Goal: Transaction & Acquisition: Book appointment/travel/reservation

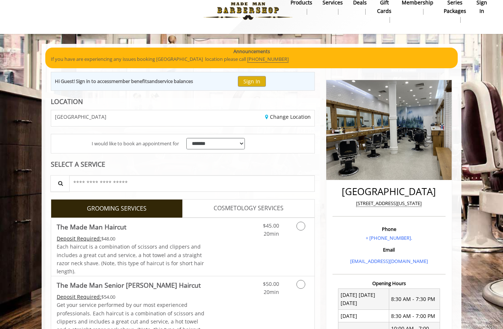
scroll to position [11, 0]
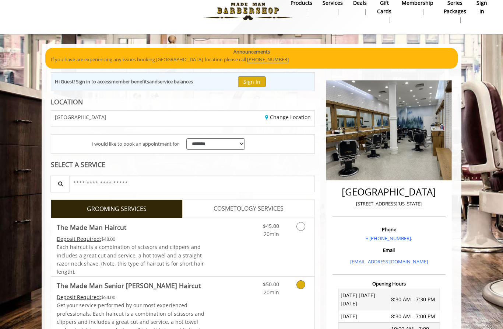
click at [301, 282] on icon "Grooming services" at bounding box center [301, 284] width 9 height 9
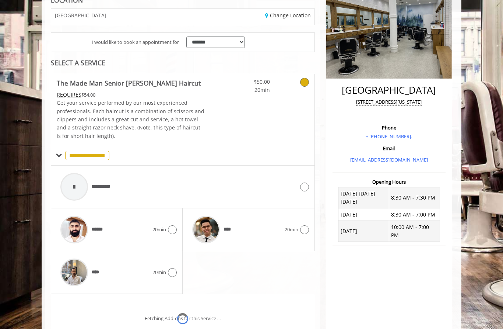
scroll to position [152, 0]
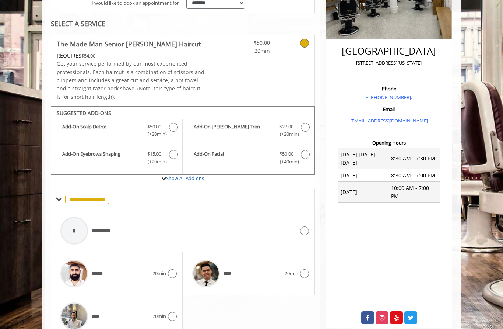
click at [307, 273] on icon at bounding box center [304, 273] width 9 height 9
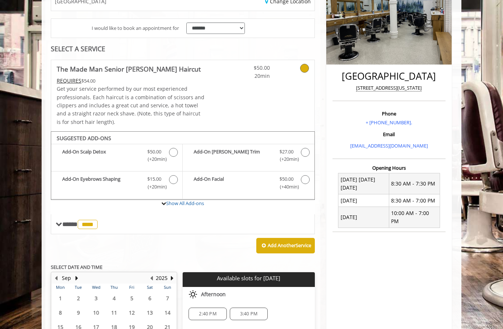
scroll to position [186, 0]
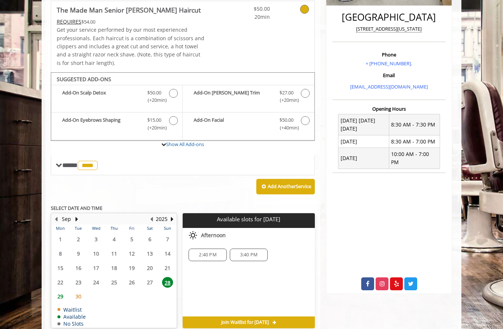
click at [216, 255] on div "2:40 PM" at bounding box center [208, 254] width 38 height 13
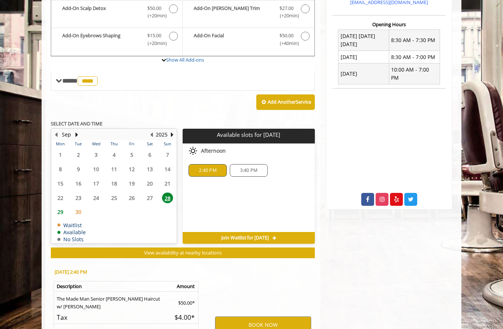
scroll to position [317, 0]
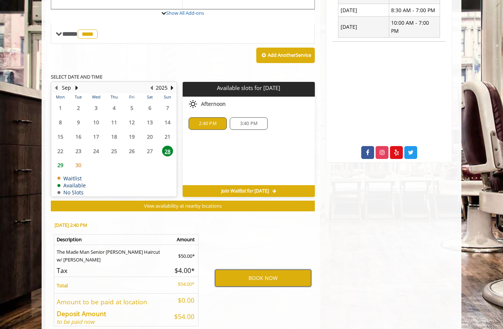
click at [265, 275] on button "BOOK NOW" at bounding box center [263, 277] width 96 height 17
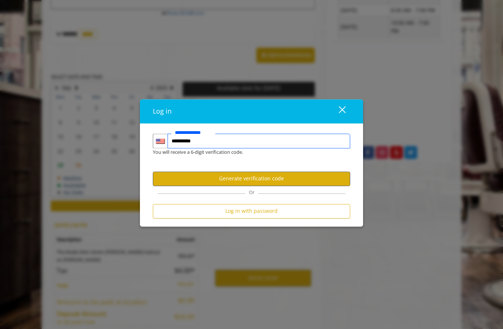
type input "**********"
click at [310, 186] on button "Generate verification code" at bounding box center [252, 178] width 198 height 14
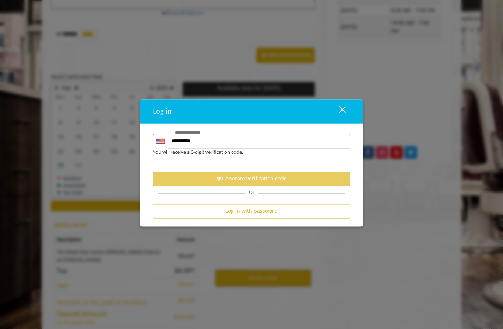
scroll to position [0, 0]
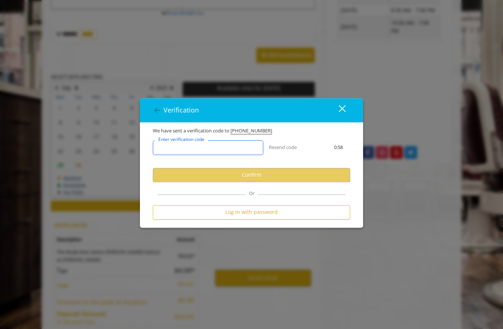
click at [234, 155] on input "Enter verification code" at bounding box center [208, 147] width 111 height 15
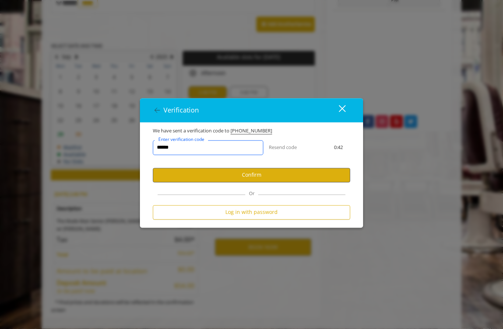
type input "******"
click at [290, 178] on button "Confirm" at bounding box center [252, 175] width 198 height 14
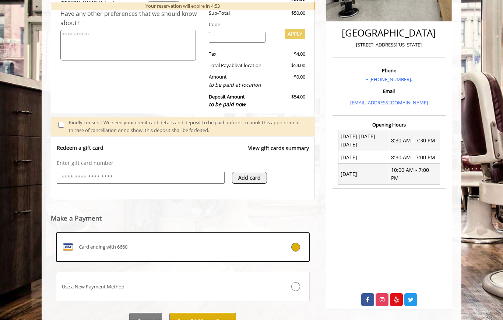
scroll to position [192, 0]
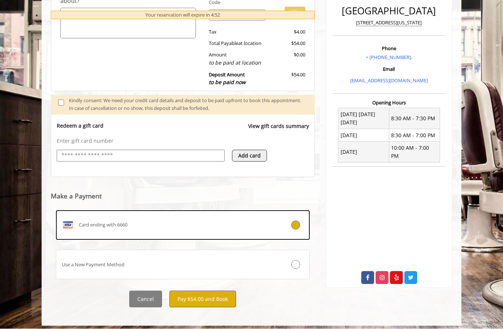
click at [194, 296] on button "Pay $54.00 and Book" at bounding box center [203, 299] width 67 height 17
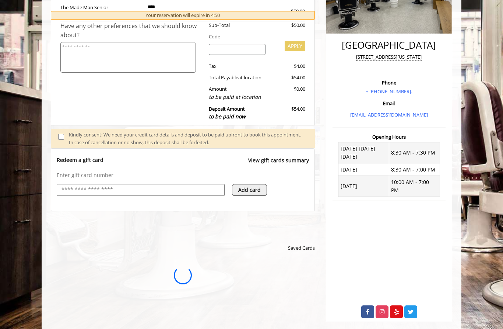
scroll to position [0, 0]
